Goal: Task Accomplishment & Management: Use online tool/utility

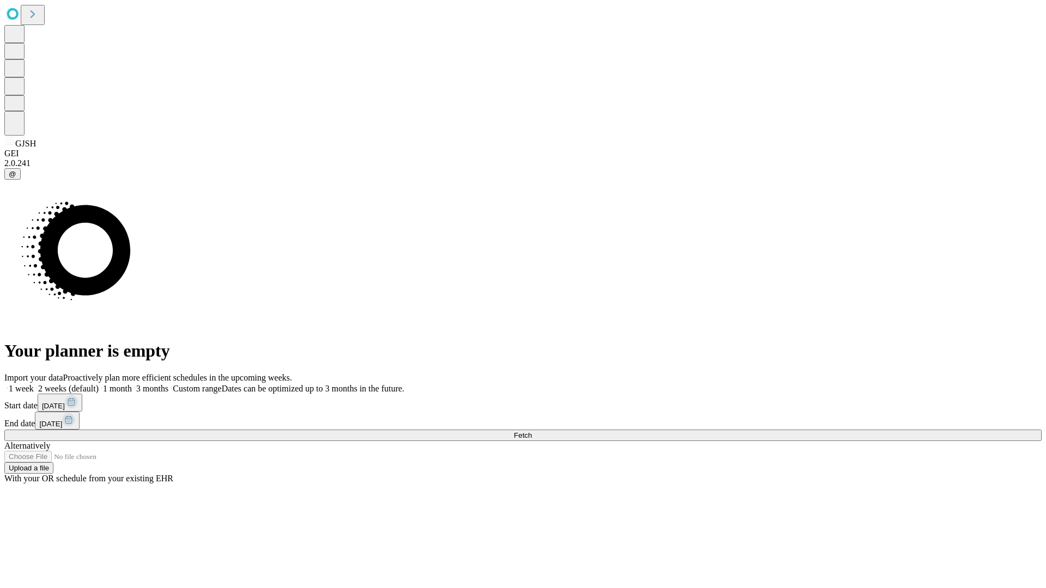
click at [532, 431] on span "Fetch" at bounding box center [523, 435] width 18 height 8
